Goal: Transaction & Acquisition: Purchase product/service

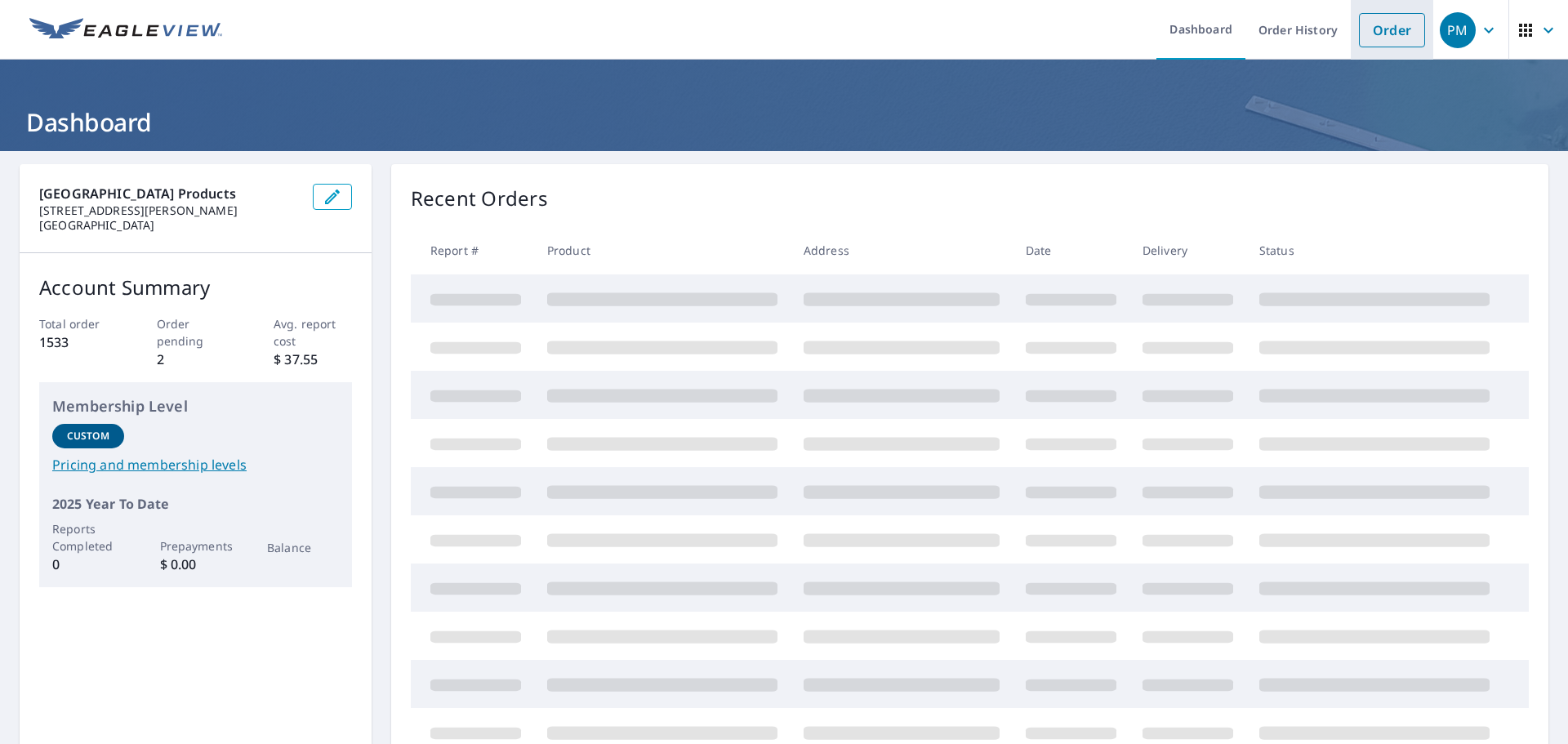
click at [1362, 21] on link "Order" at bounding box center [1392, 30] width 66 height 34
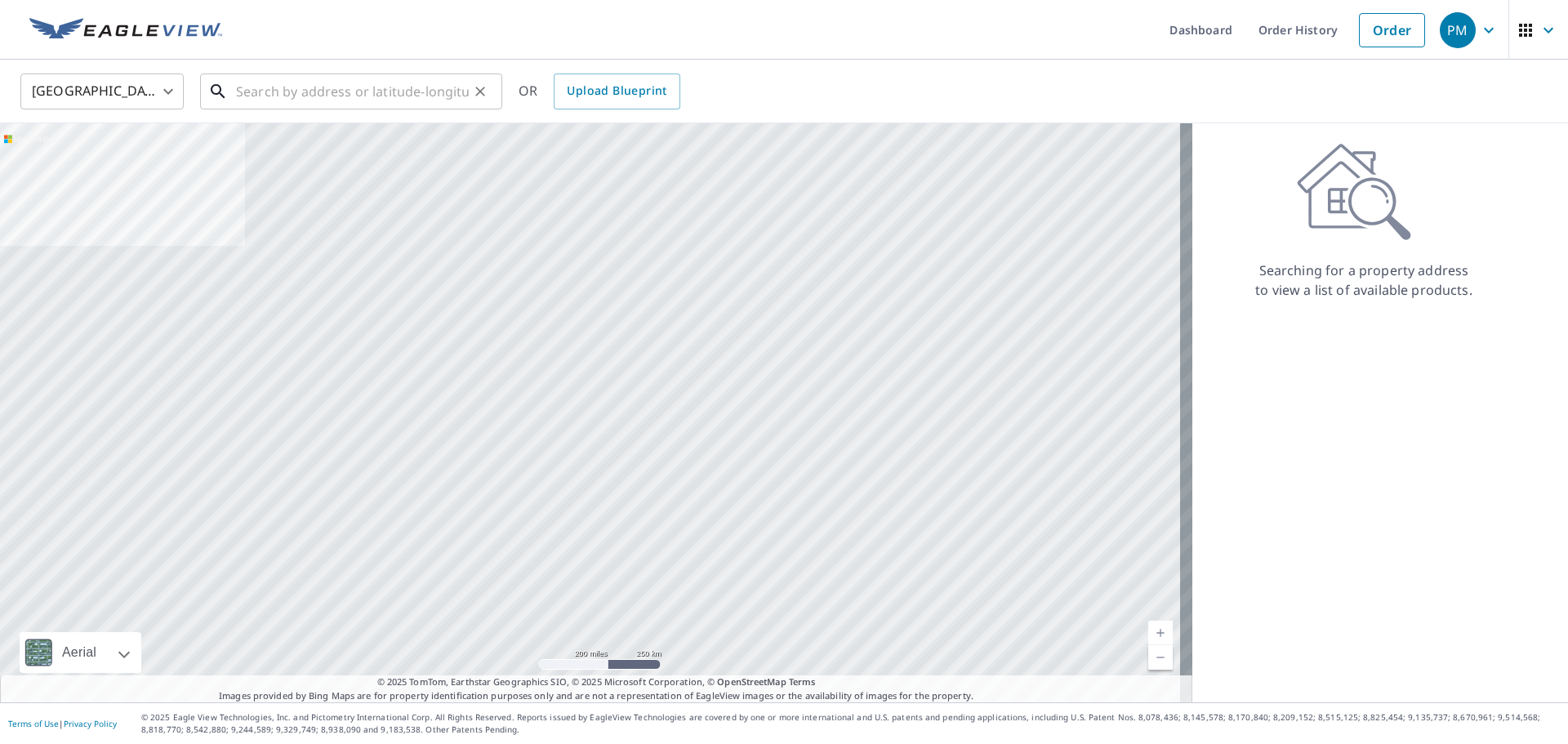
click at [401, 93] on input "text" at bounding box center [352, 92] width 233 height 46
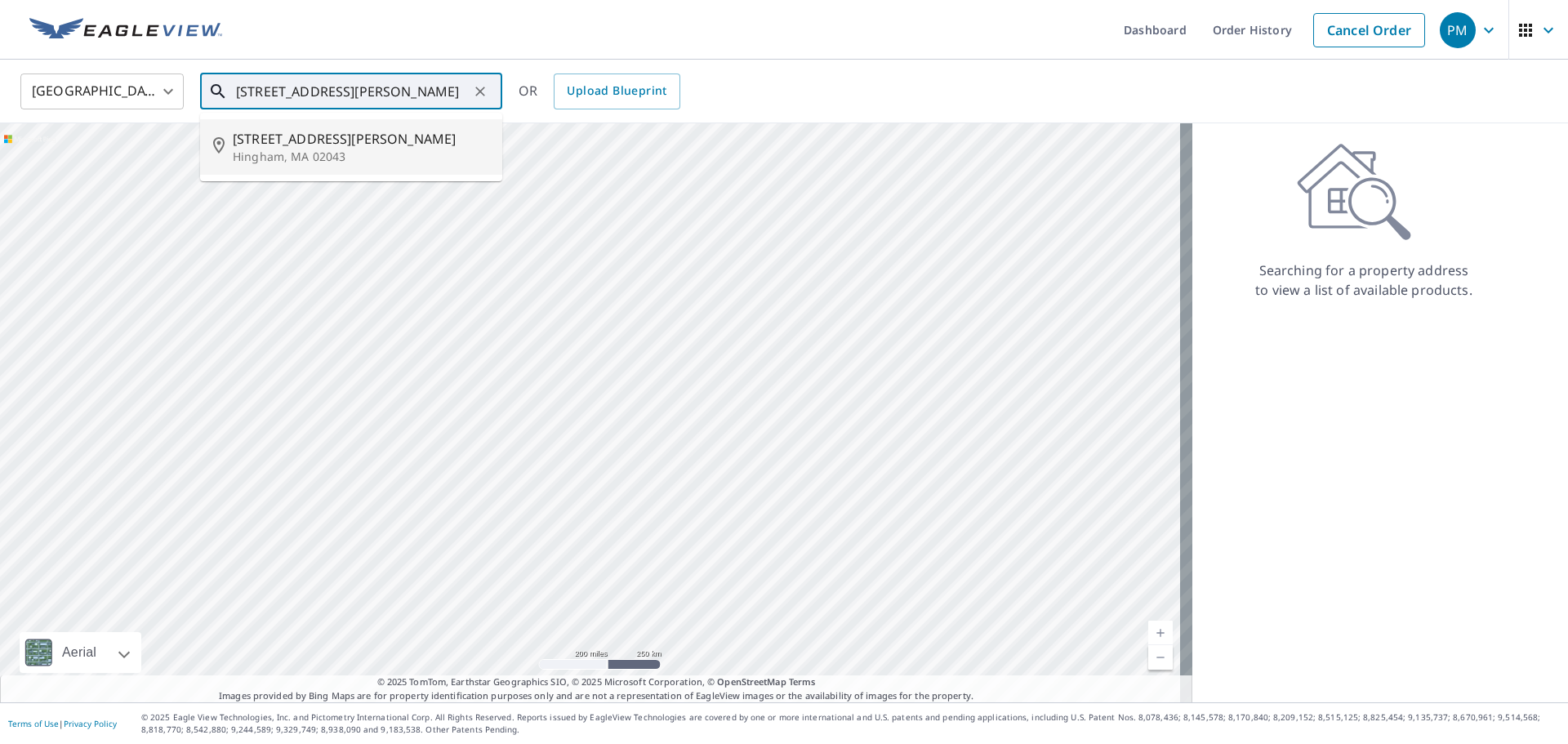
click at [316, 156] on p "Hingham, MA 02043" at bounding box center [360, 156] width 257 height 16
type input "[STREET_ADDRESS][PERSON_NAME]"
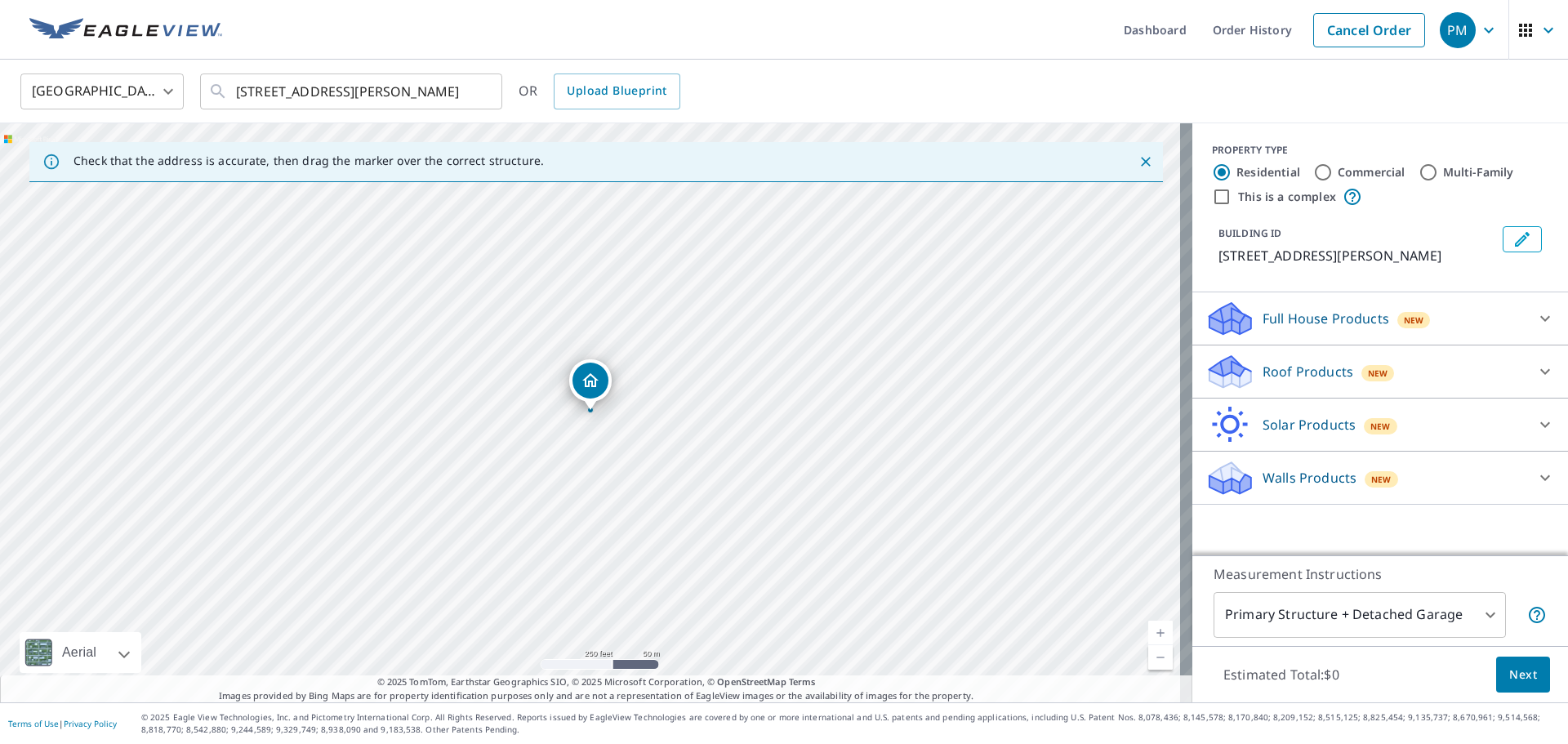
click at [1404, 302] on div "Full House Products New" at bounding box center [1366, 319] width 320 height 38
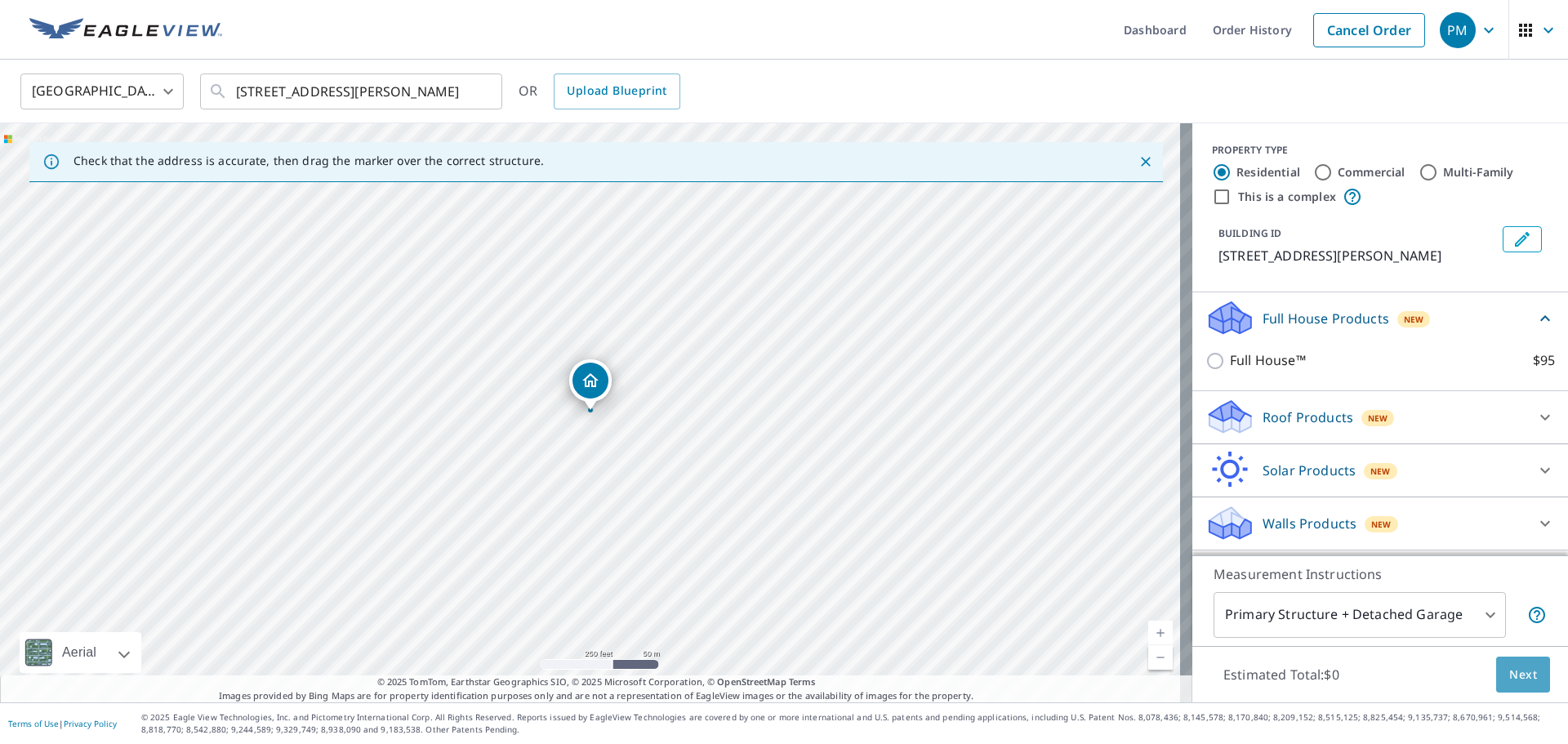
click at [1509, 672] on span "Next" at bounding box center [1523, 675] width 28 height 20
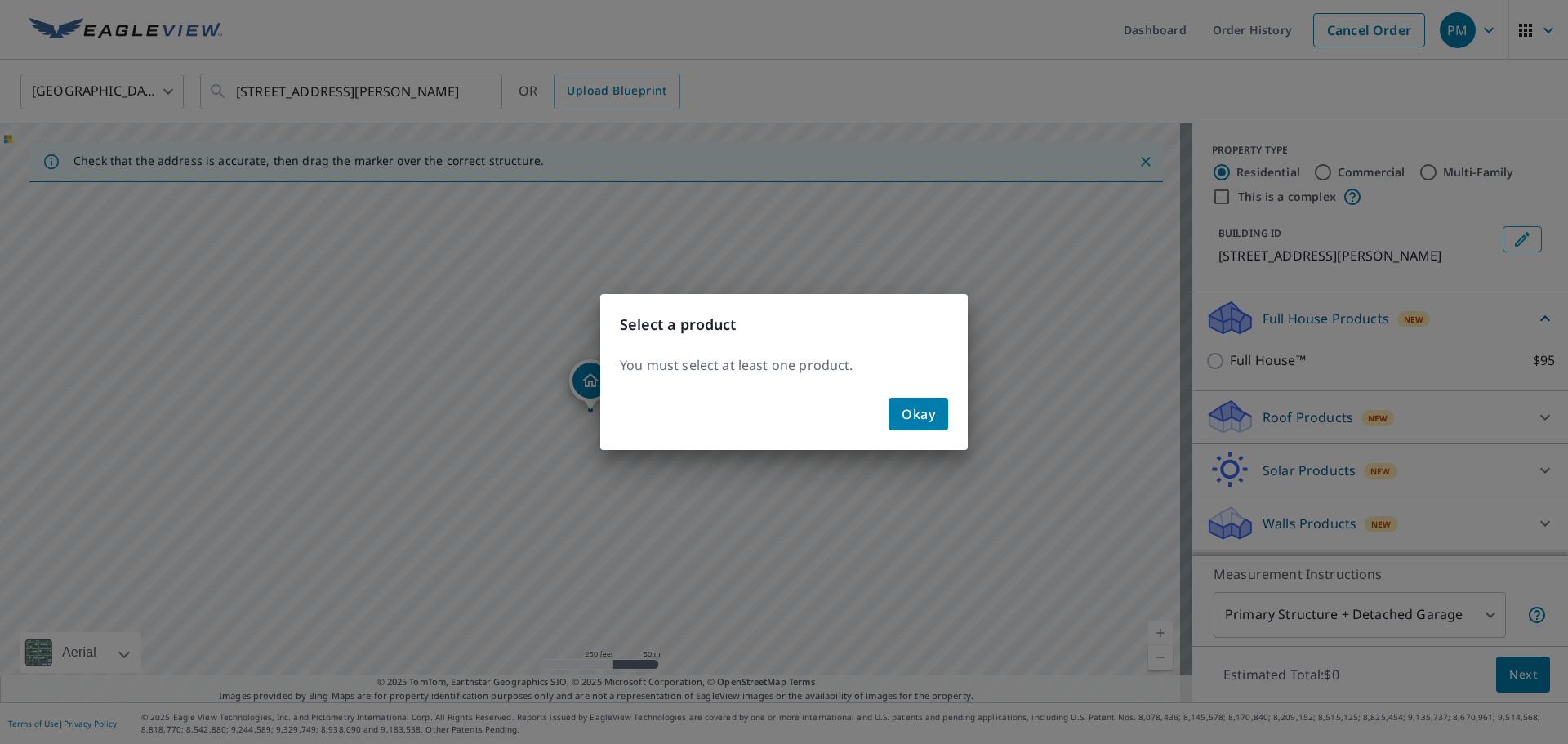
click at [904, 419] on span "Okay" at bounding box center [918, 413] width 33 height 23
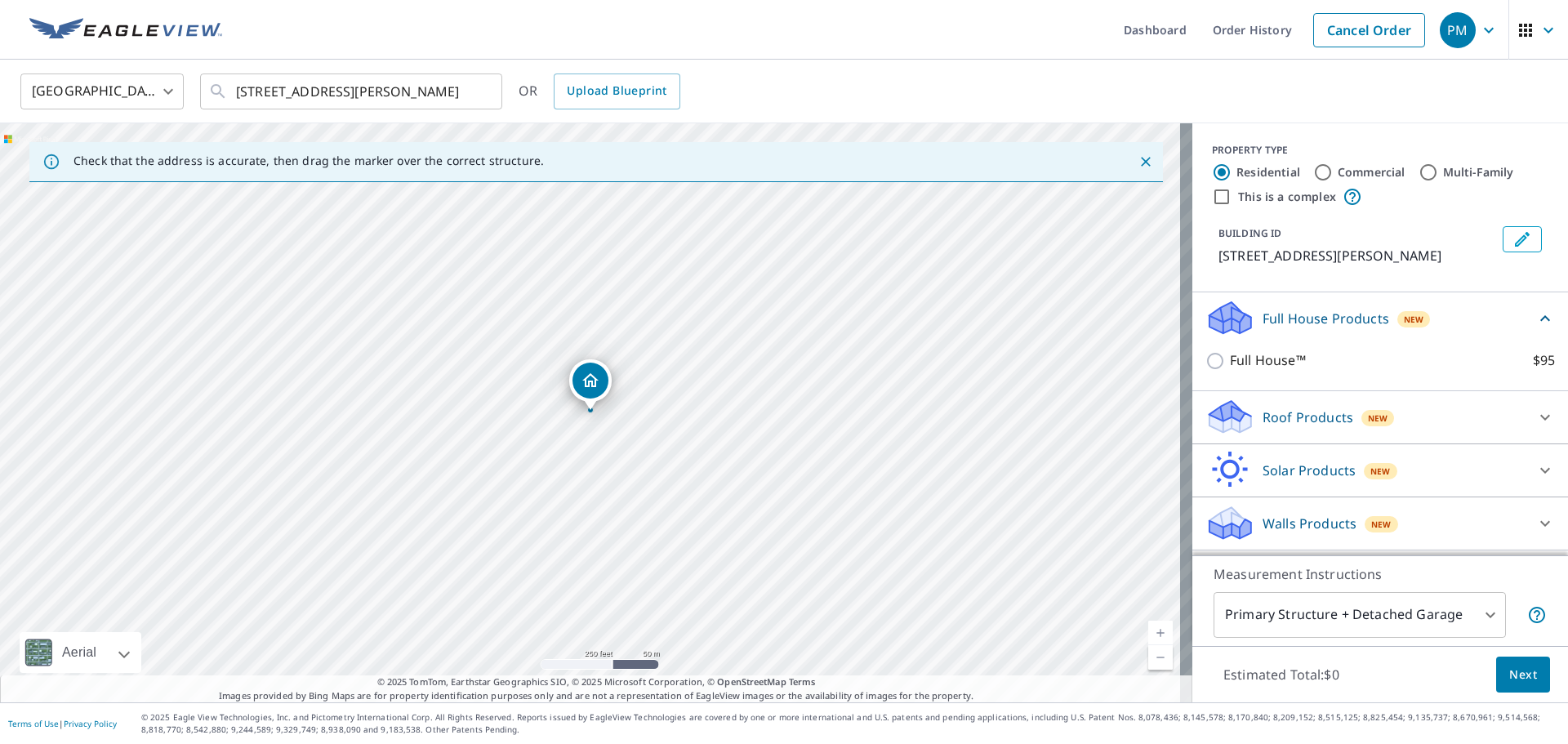
click at [1307, 424] on p "Roof Products" at bounding box center [1308, 417] width 90 height 20
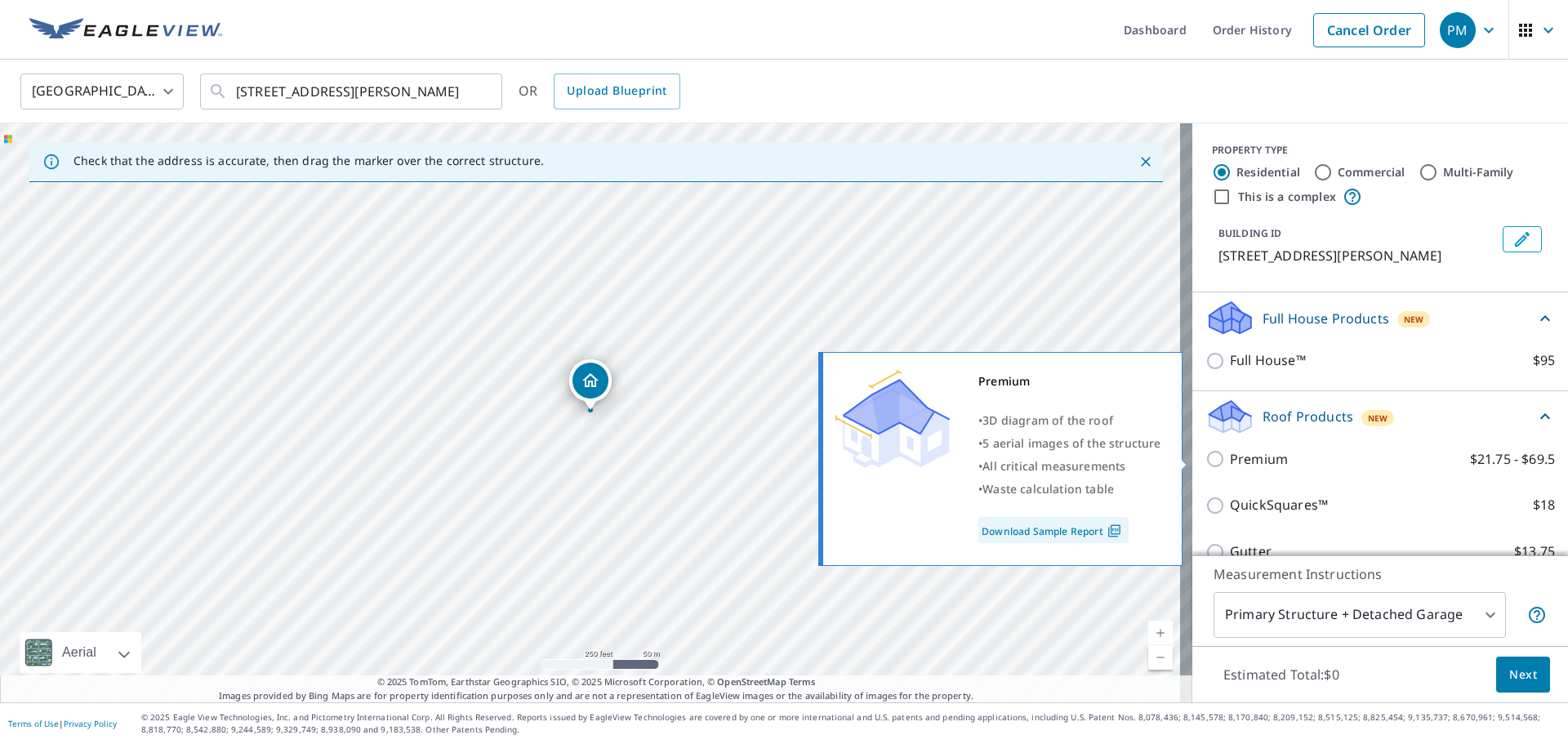
click at [1258, 460] on p "Premium" at bounding box center [1259, 459] width 58 height 20
click at [1230, 460] on input "Premium $21.75 - $69.5" at bounding box center [1218, 459] width 25 height 20
checkbox input "true"
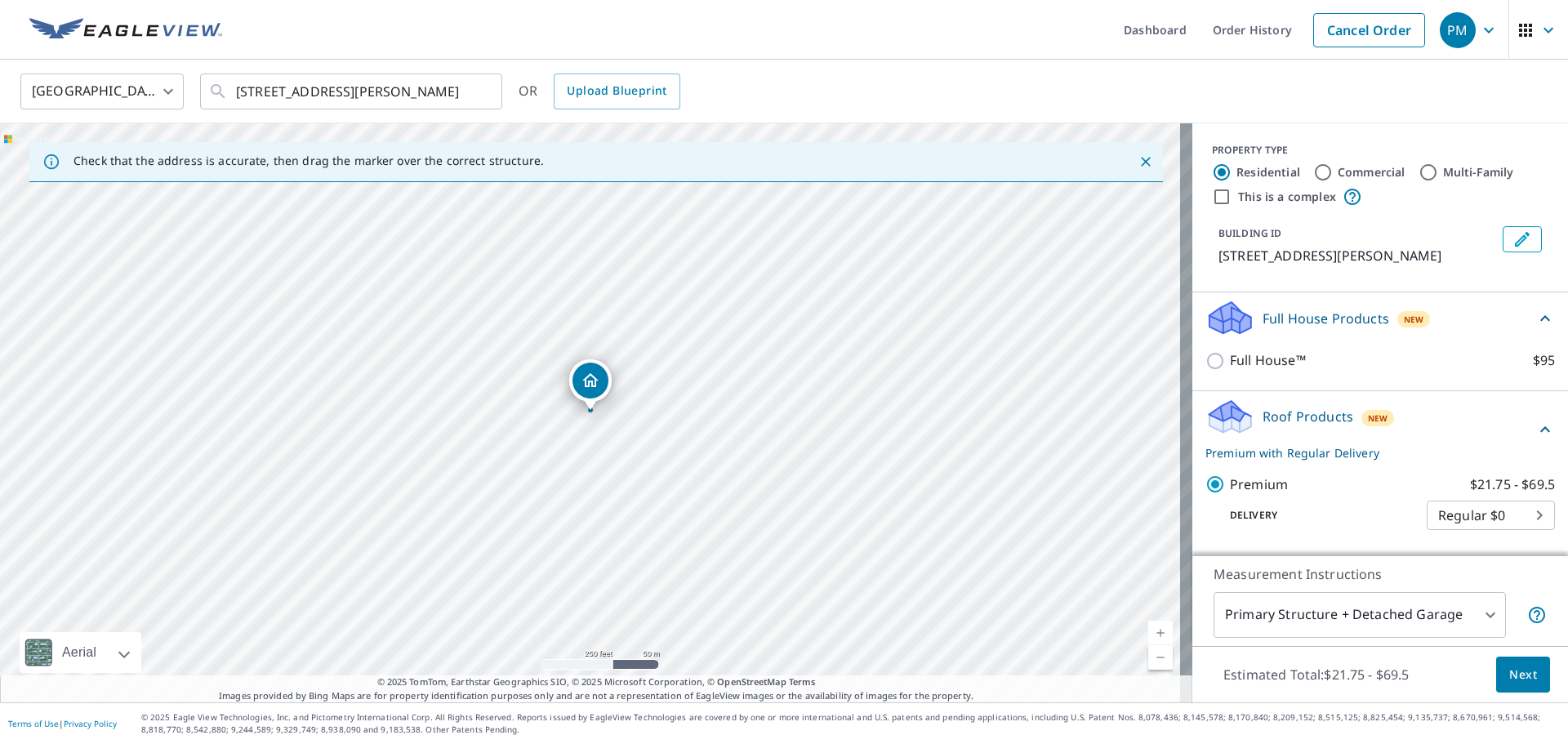
click at [1496, 674] on button "Next" at bounding box center [1523, 675] width 54 height 37
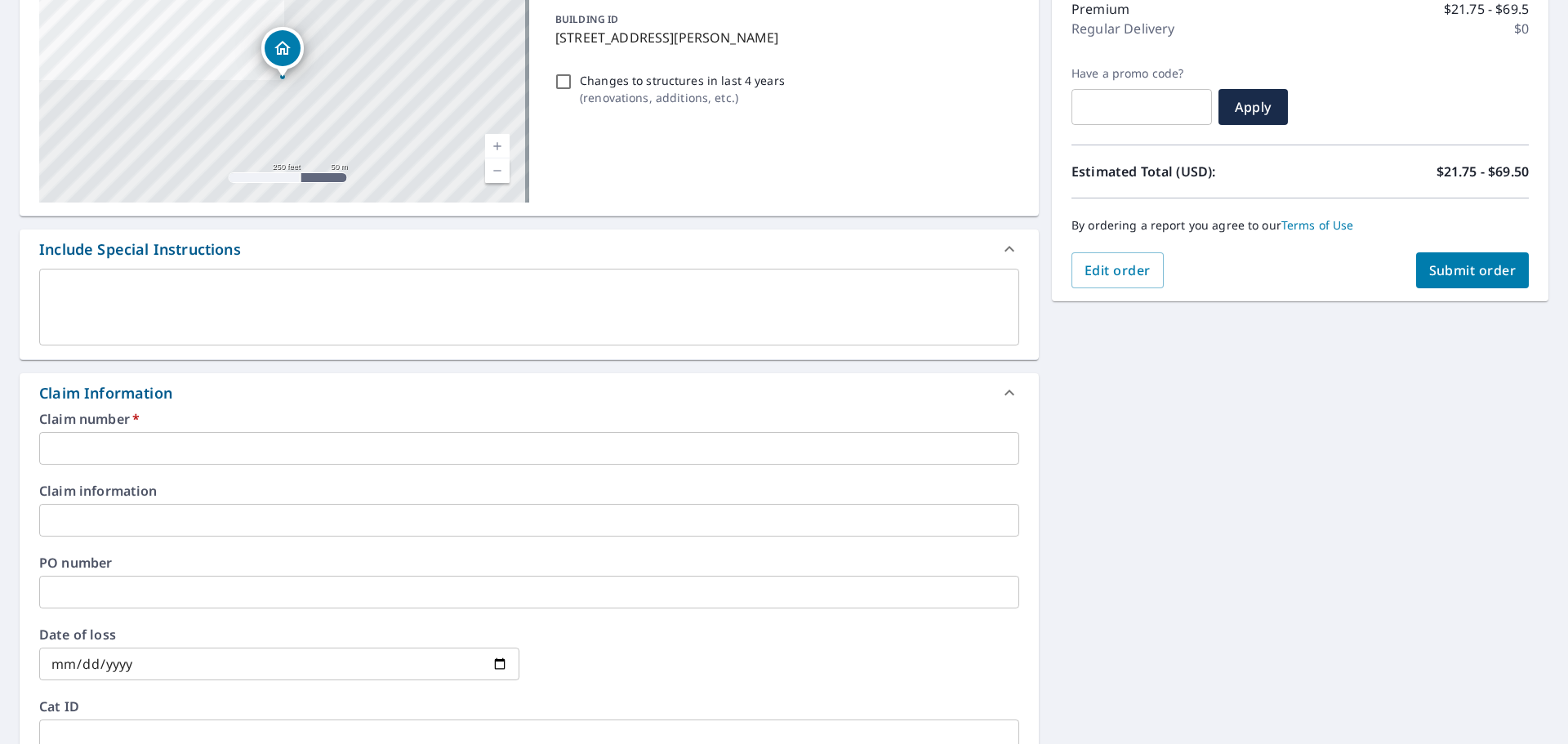
scroll to position [245, 0]
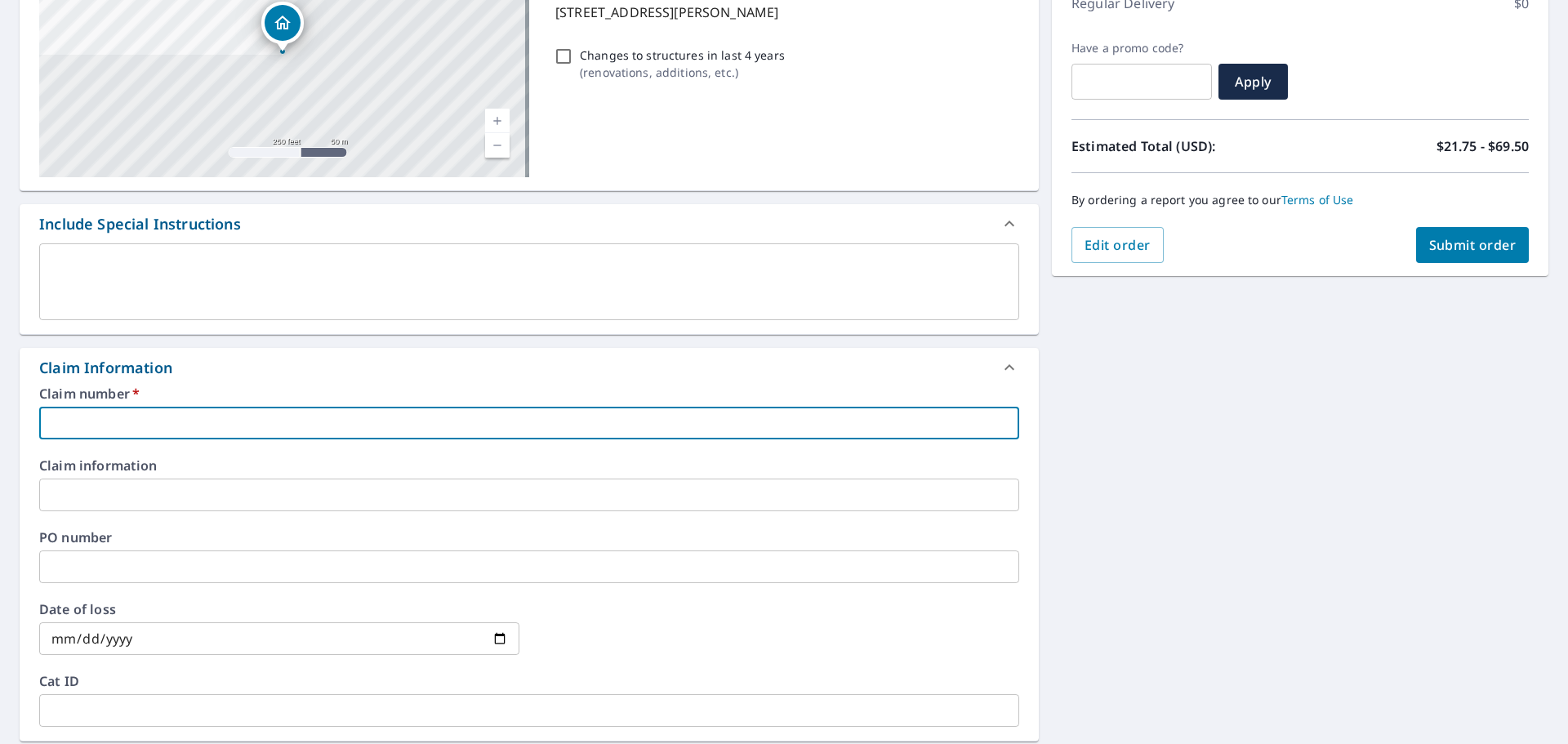
click at [401, 413] on input "text" at bounding box center [529, 423] width 980 height 32
type input "m"
checkbox input "true"
type input "mi"
checkbox input "true"
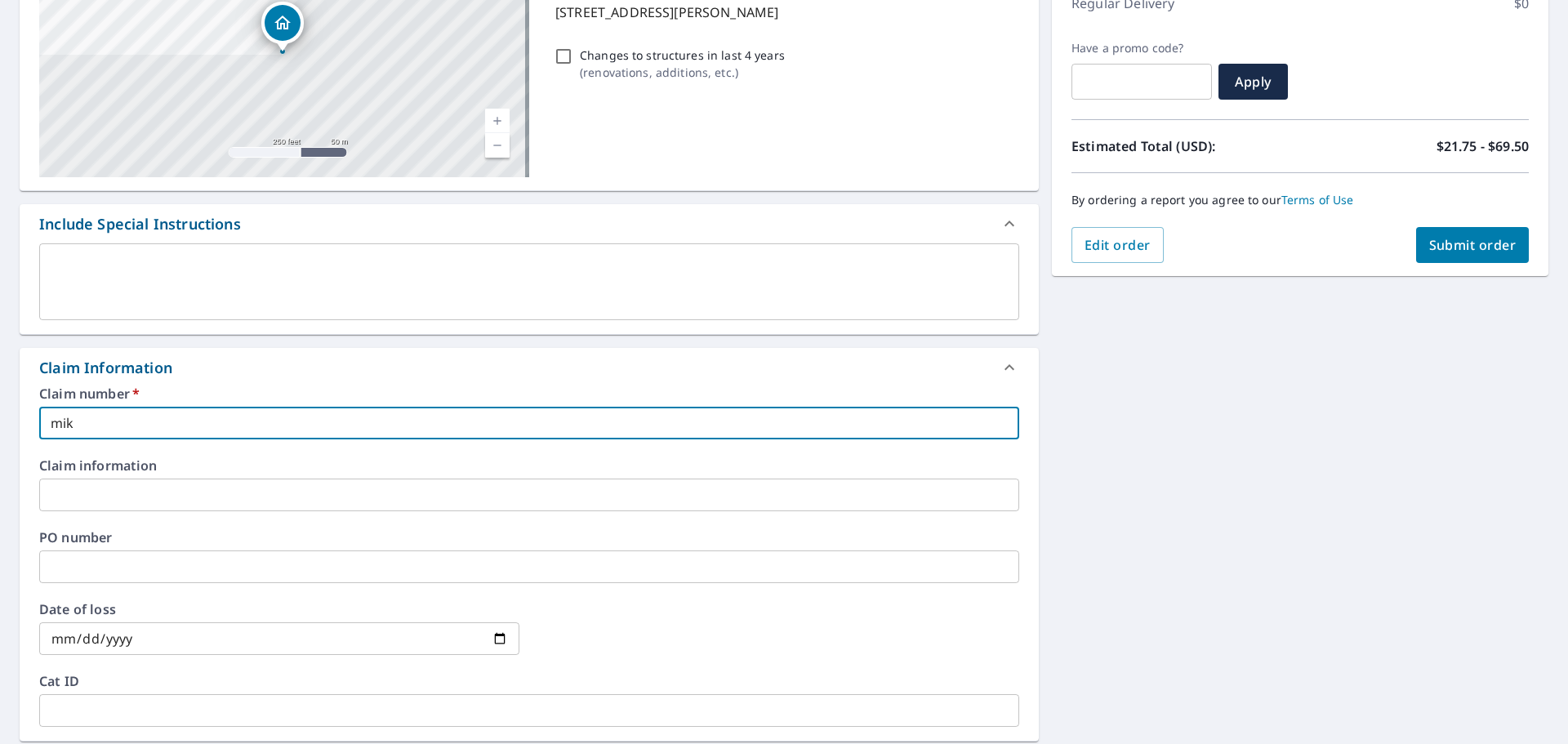
type input "[PERSON_NAME]"
checkbox input "true"
type input "[PERSON_NAME]"
checkbox input "true"
type input "[PERSON_NAME]"
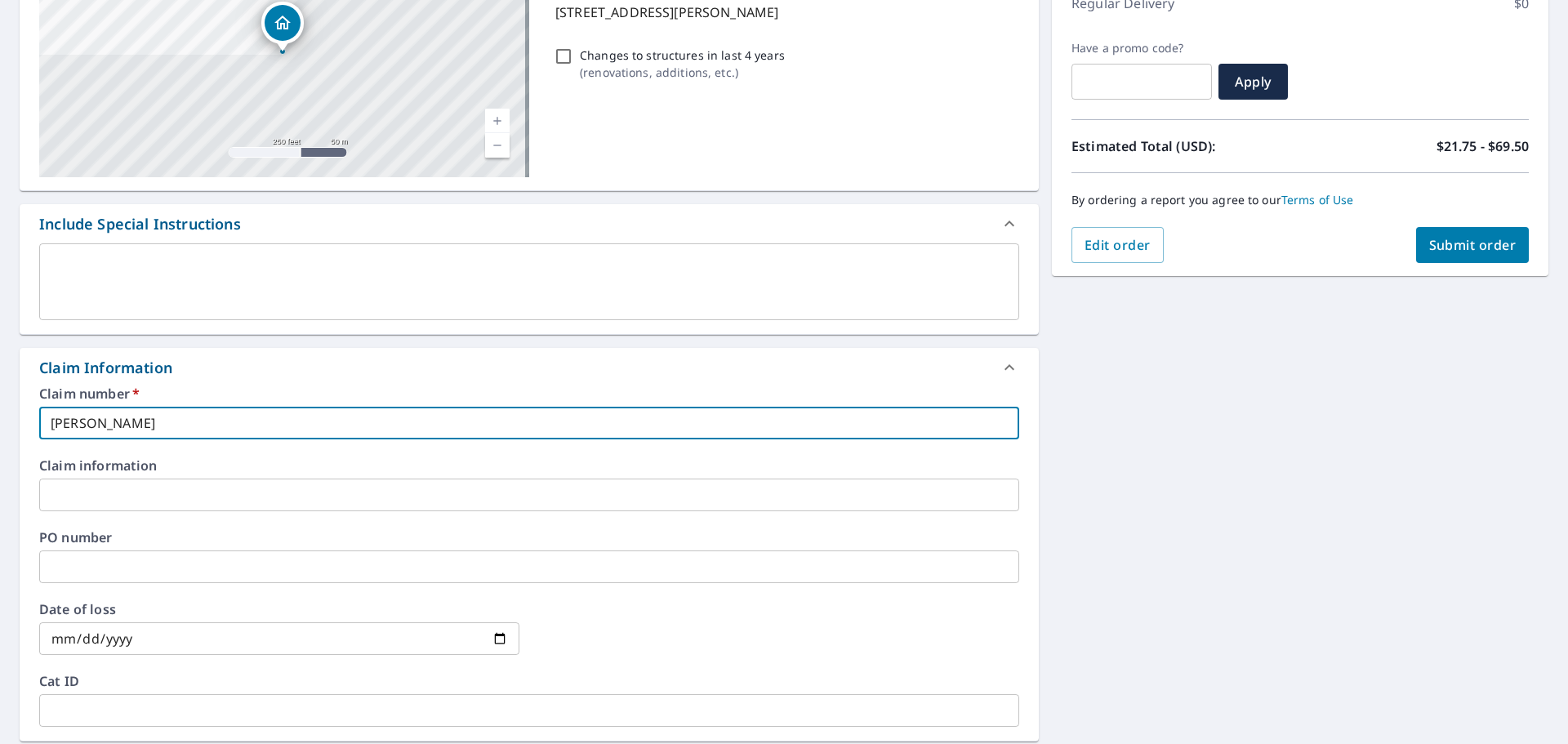
checkbox input "true"
type input "[PERSON_NAME]"
checkbox input "true"
type input "[PERSON_NAME]"
checkbox input "true"
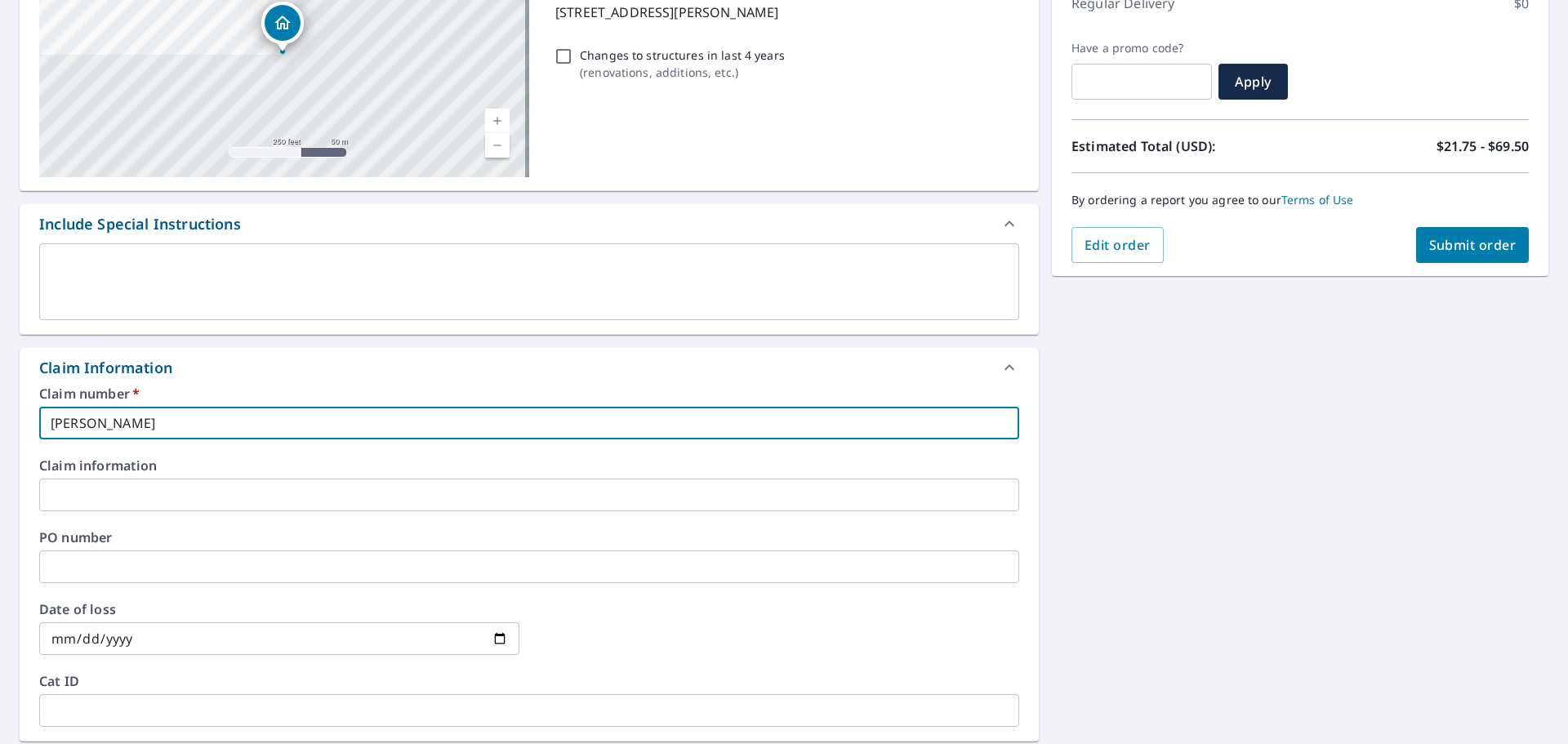
type input "[PERSON_NAME]"
checkbox input "true"
type input "[PERSON_NAME]"
checkbox input "true"
type input "[PERSON_NAME]"
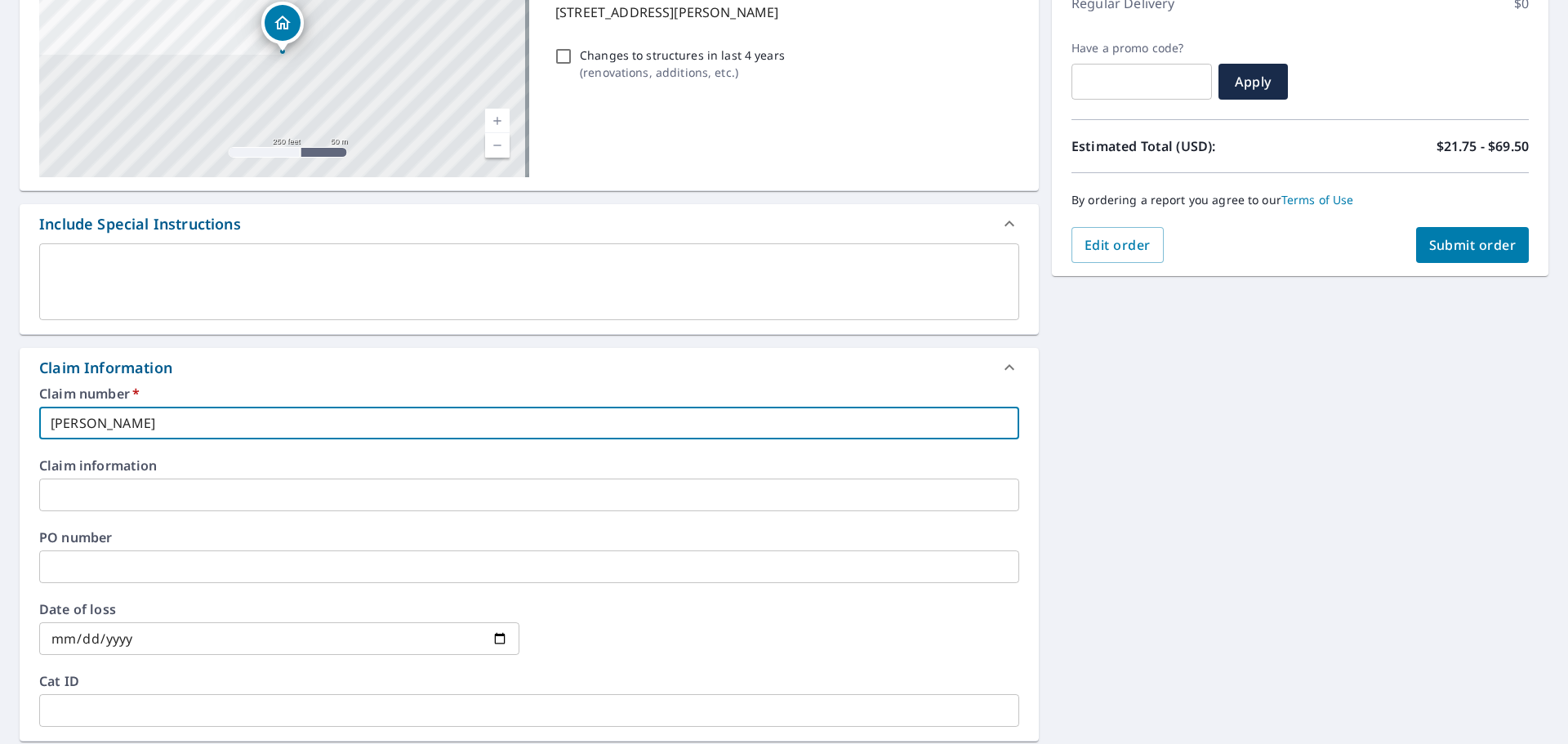
checkbox input "true"
type input "[PERSON_NAME]"
checkbox input "true"
type input "[PERSON_NAME]"
checkbox input "true"
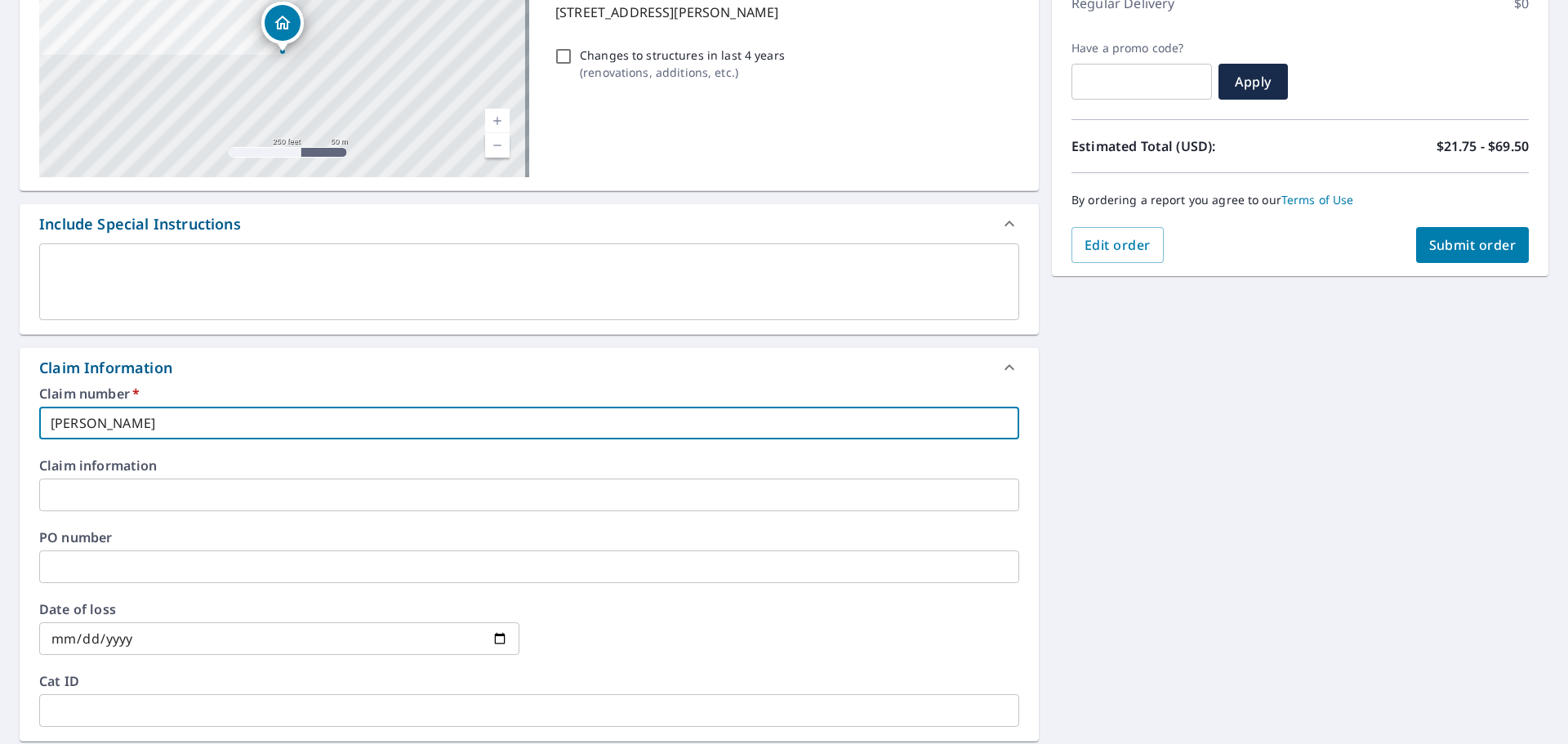
type input "[PERSON_NAME]"
checkbox input "true"
type input "[PERSON_NAME]"
checkbox input "true"
type input "[PERSON_NAME]"
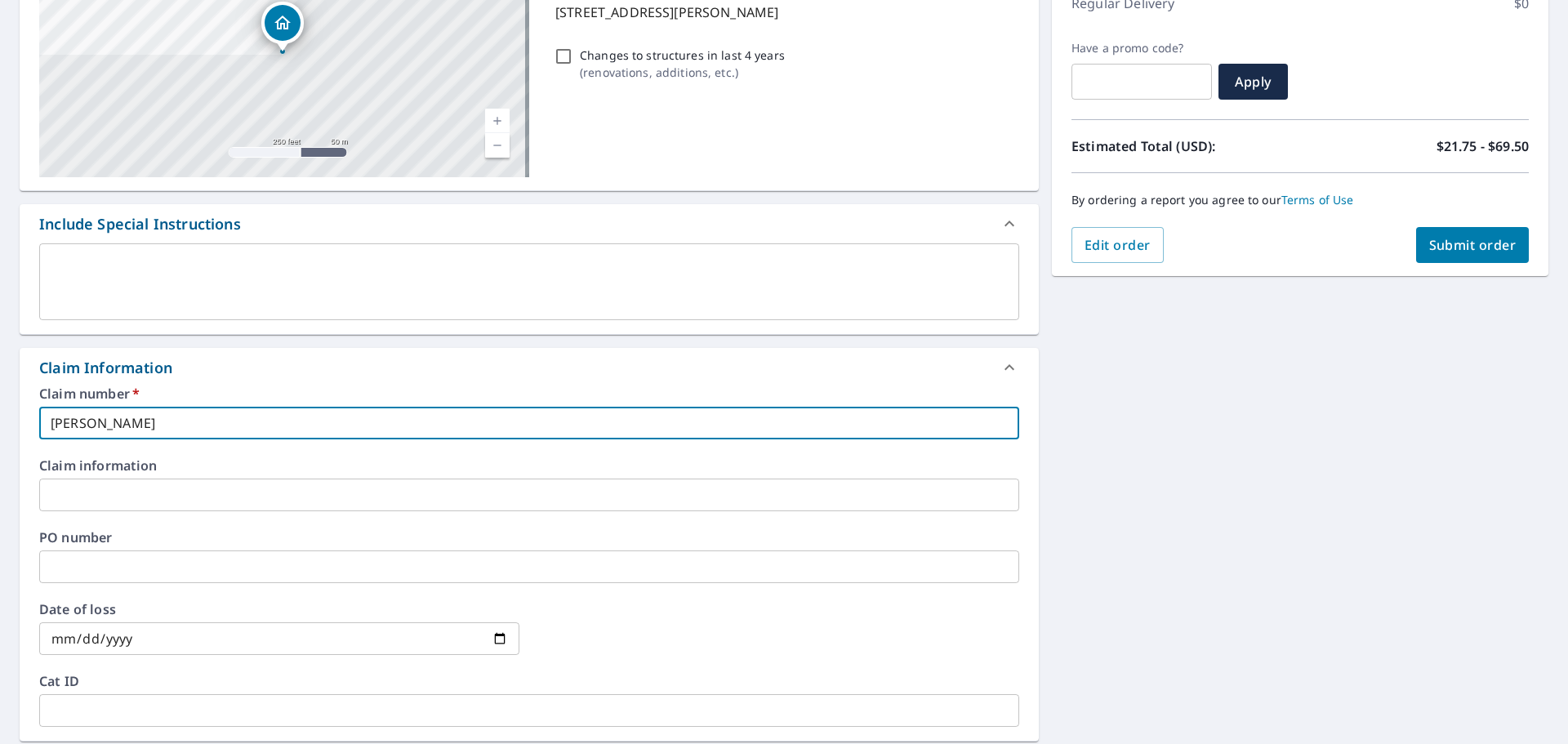
checkbox input "true"
type input "[PERSON_NAME]"
checkbox input "true"
type input "[PERSON_NAME]"
checkbox input "true"
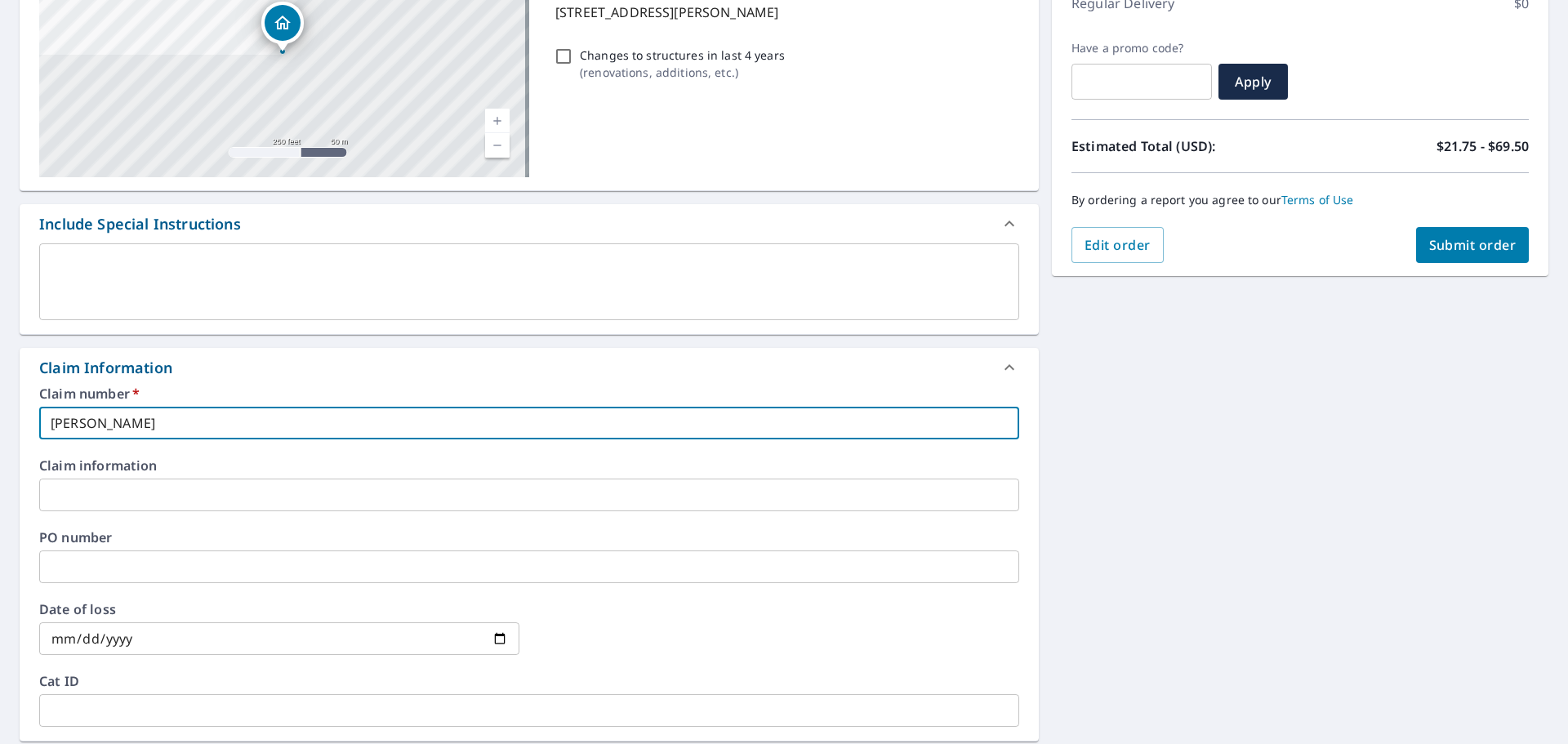
type input "[PERSON_NAME]-"
checkbox input "true"
type input "[PERSON_NAME]-"
checkbox input "true"
click at [246, 435] on input "[PERSON_NAME]-" at bounding box center [529, 423] width 980 height 32
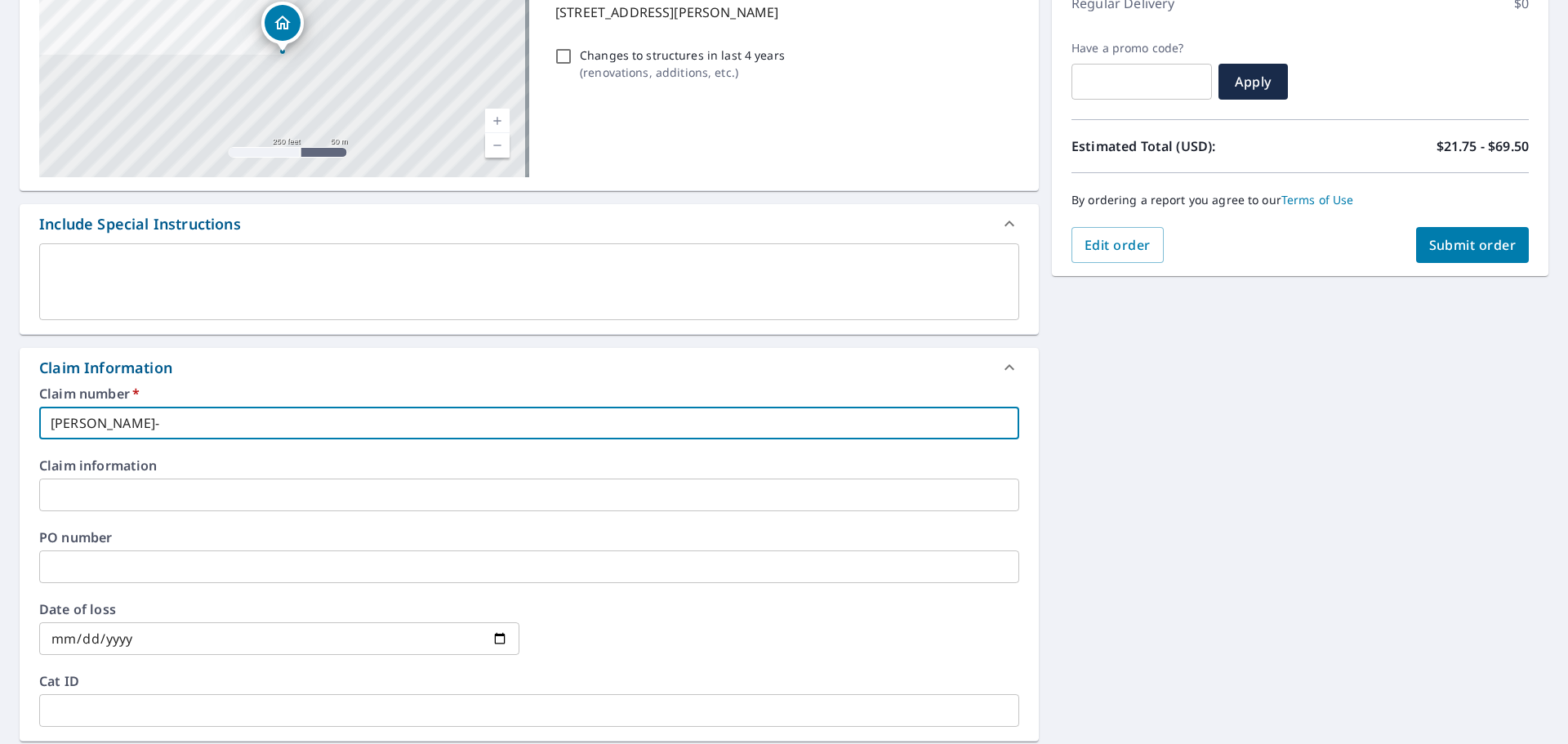
type input "[PERSON_NAME]"
checkbox input "true"
type input "[PERSON_NAME]"
checkbox input "true"
type input "[PERSON_NAME]"
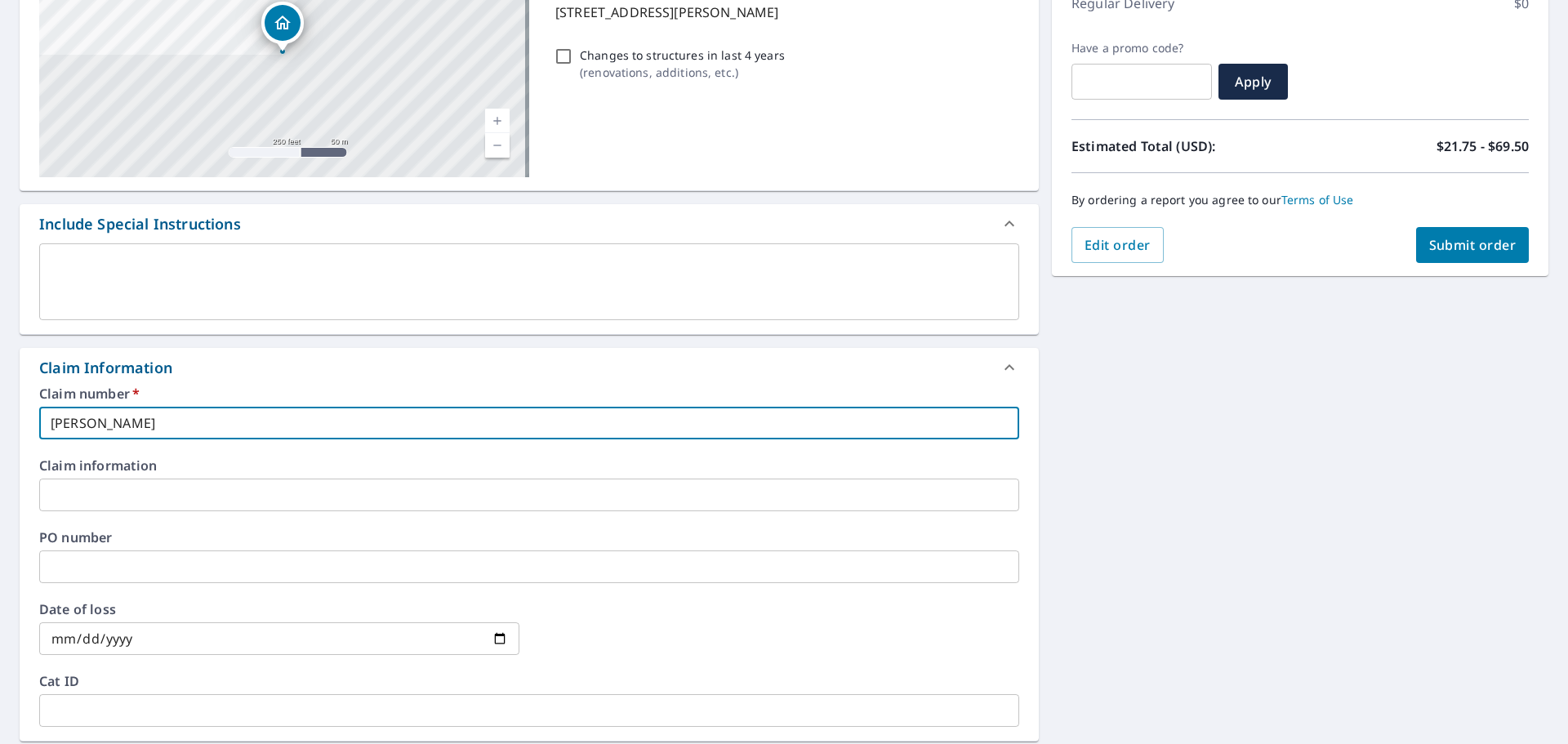
checkbox input "true"
type input "[PERSON_NAME]- hi"
checkbox input "true"
type input "[PERSON_NAME]"
checkbox input "true"
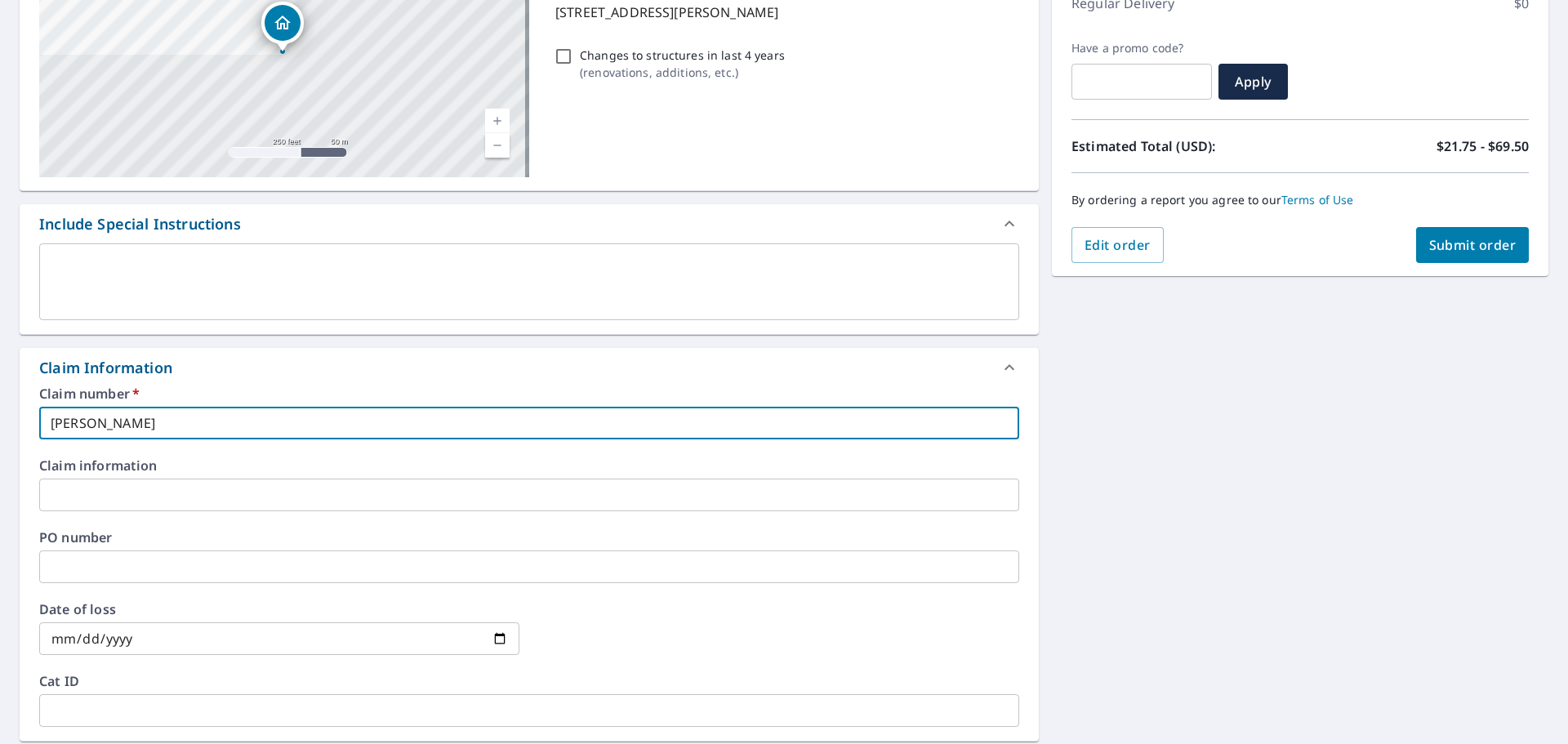
type input "[PERSON_NAME]"
checkbox input "true"
type input "[PERSON_NAME]"
checkbox input "true"
type input "[PERSON_NAME]"
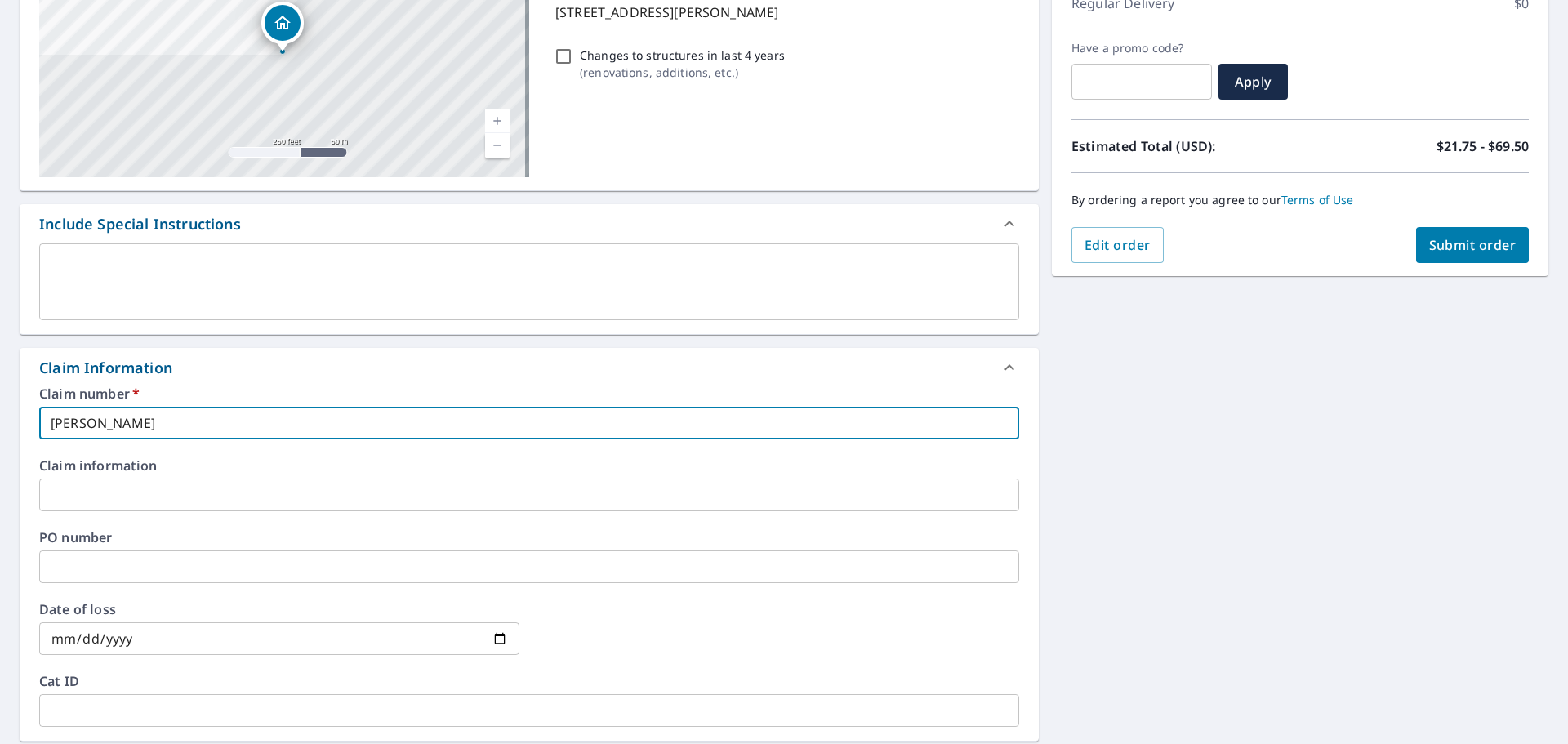
checkbox input "true"
type input "[PERSON_NAME]"
checkbox input "true"
type input "[PERSON_NAME]"
click at [1491, 557] on div "[STREET_ADDRESS][PERSON_NAME] Aerial Road A standard road map Aerial A detailed…" at bounding box center [784, 505] width 1568 height 1198
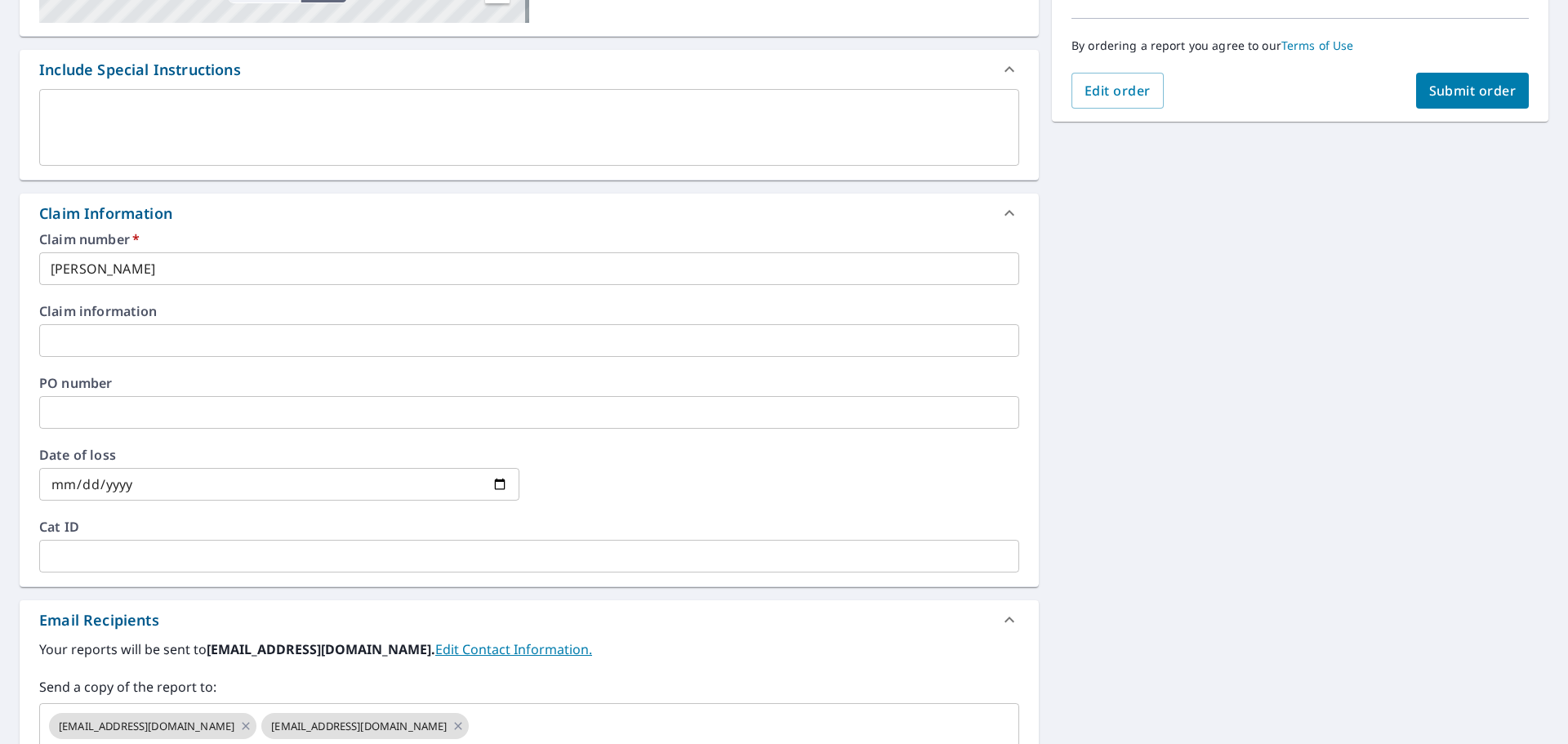
scroll to position [239, 0]
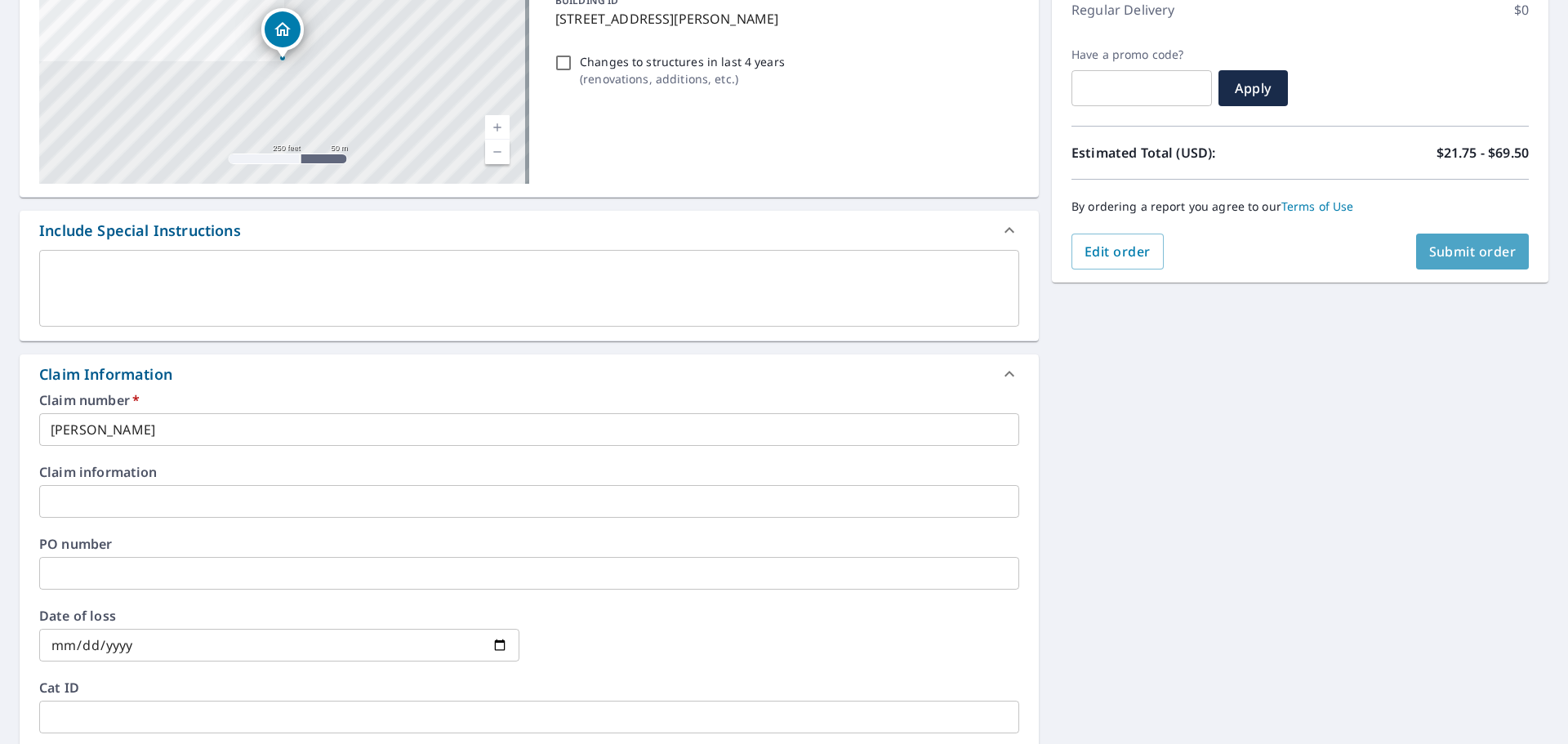
click at [1451, 245] on span "Submit order" at bounding box center [1473, 251] width 88 height 18
checkbox input "true"
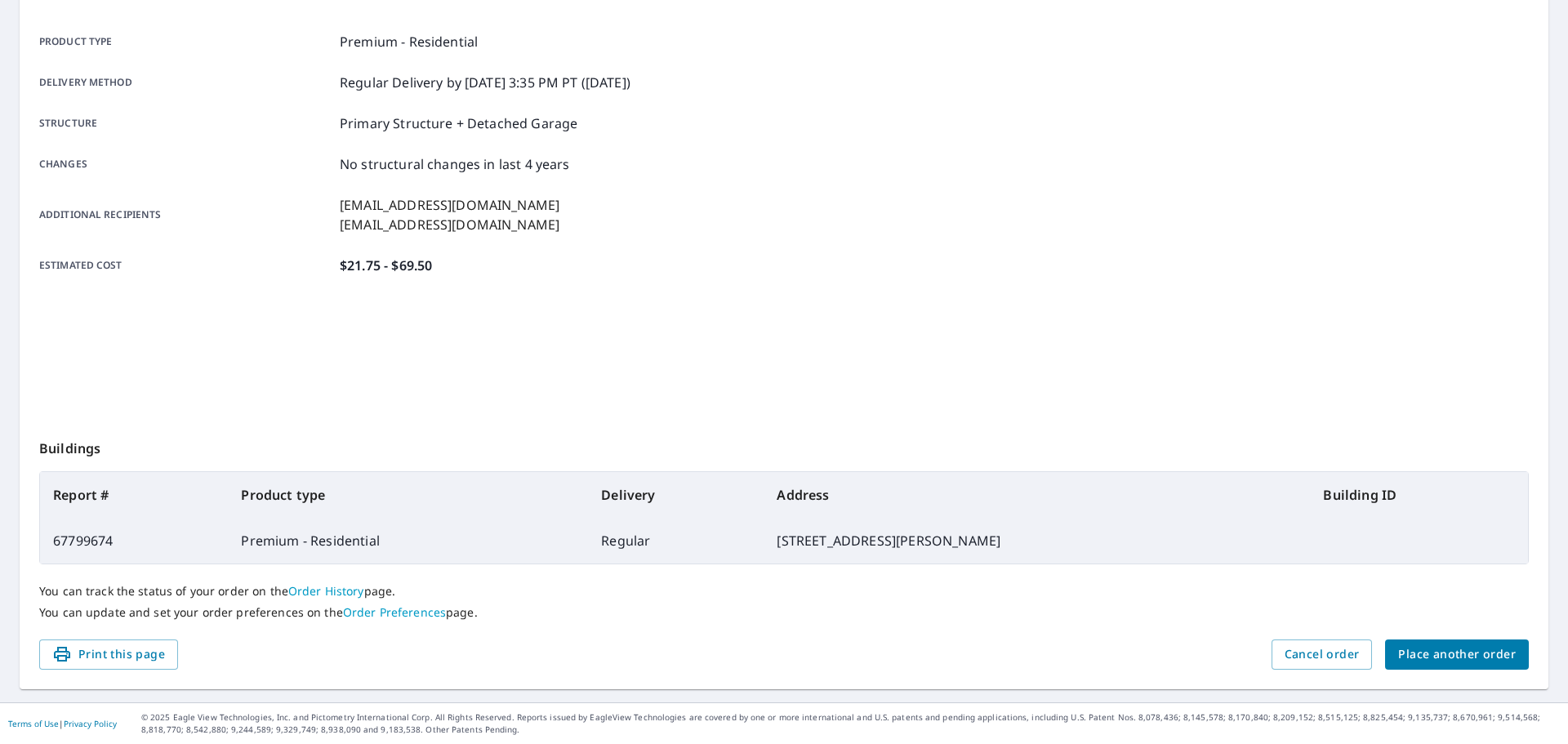
scroll to position [217, 0]
